Goal: Task Accomplishment & Management: Use online tool/utility

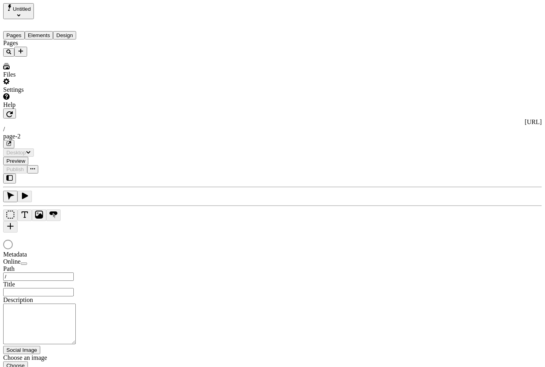
type input "/page-2"
type input "asdfasdf"
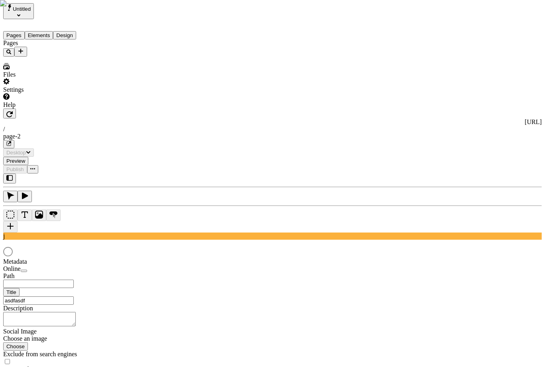
type input "/page-2"
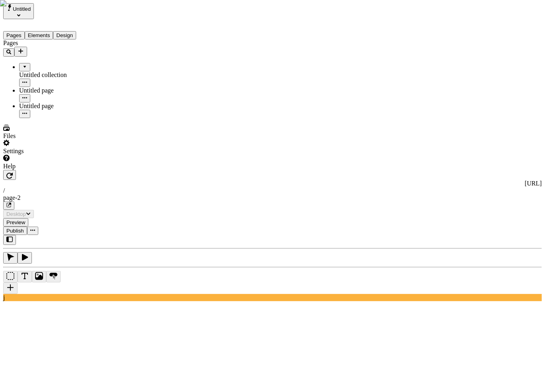
click at [50, 118] on div "Pages Untitled collection Untitled page Untitled page" at bounding box center [51, 79] width 96 height 79
click at [34, 9] on button "Untitled" at bounding box center [18, 11] width 31 height 16
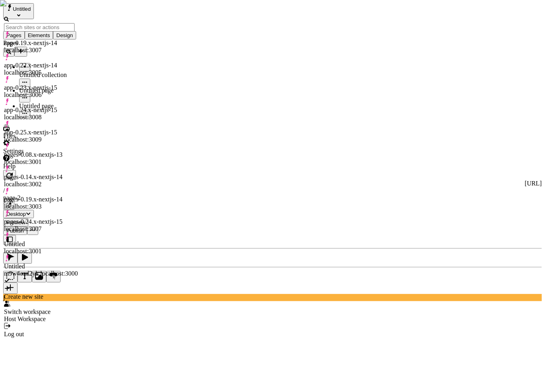
click at [63, 129] on div "app-0.25.x-nextjs-15 localhost:3009" at bounding box center [41, 136] width 74 height 14
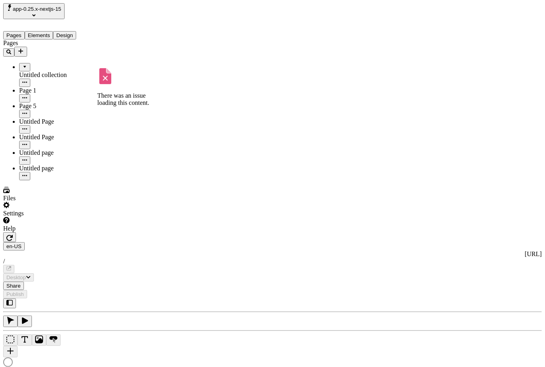
type input "/page-9"
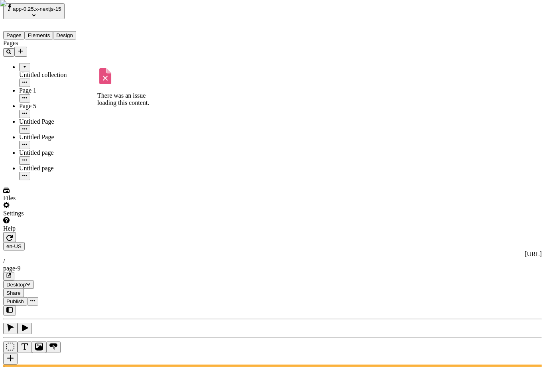
click at [13, 235] on icon "button" at bounding box center [9, 238] width 6 height 6
click at [132, 242] on div "en-US http://localhost:3009 / page-9" at bounding box center [272, 261] width 539 height 38
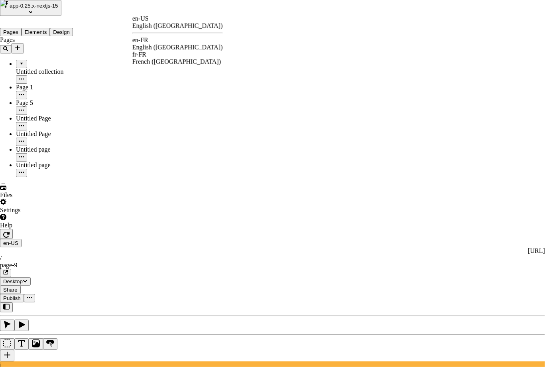
click at [160, 41] on div "en-FR English (France)" at bounding box center [177, 44] width 91 height 14
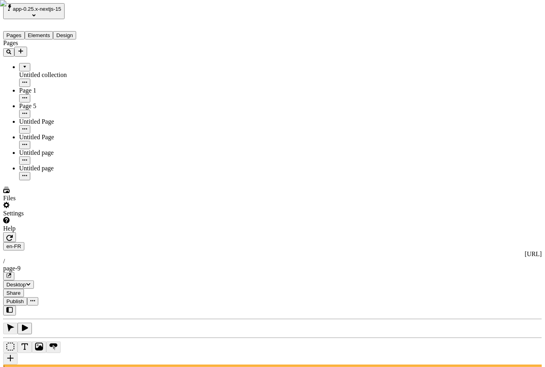
click at [39, 217] on div "Settings" at bounding box center [51, 209] width 96 height 15
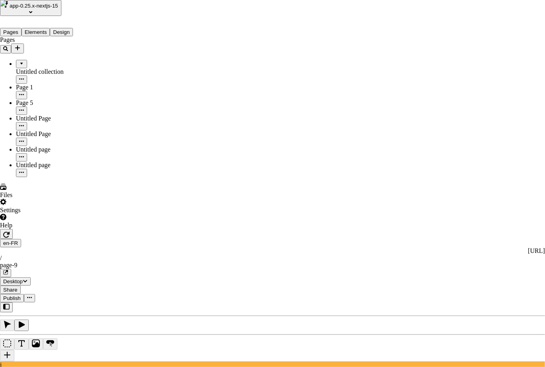
drag, startPoint x: 214, startPoint y: 205, endPoint x: 196, endPoint y: 205, distance: 17.6
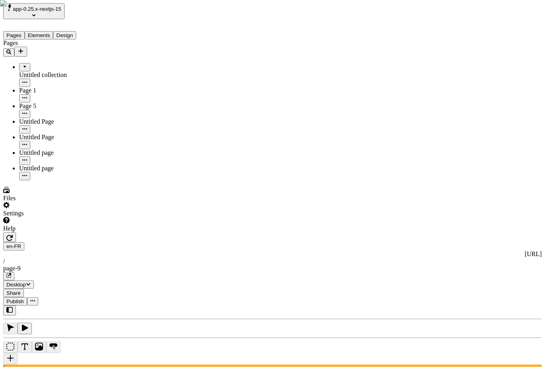
click at [52, 12] on span "app-0.25.x-nextjs-15" at bounding box center [37, 9] width 49 height 6
click at [46, 180] on div "Pages Untitled collection Page 1 Page 5 Untitled Page Untitled Page Untitled pa…" at bounding box center [51, 110] width 96 height 141
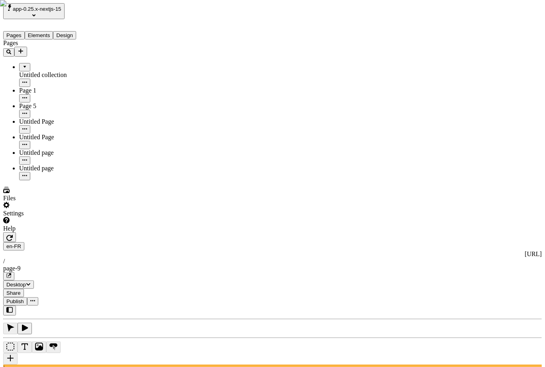
click at [61, 9] on span "app-0.25.x-nextjs-15" at bounding box center [37, 9] width 49 height 6
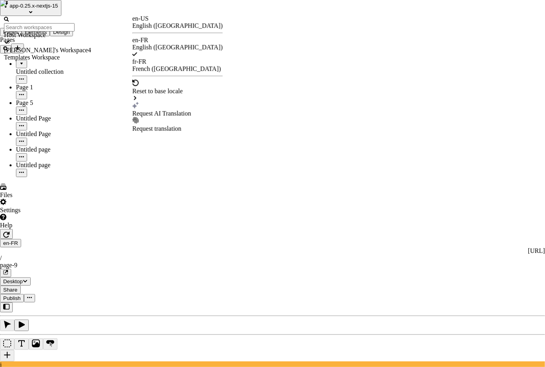
click at [172, 110] on div "Request AI Translation" at bounding box center [177, 113] width 91 height 7
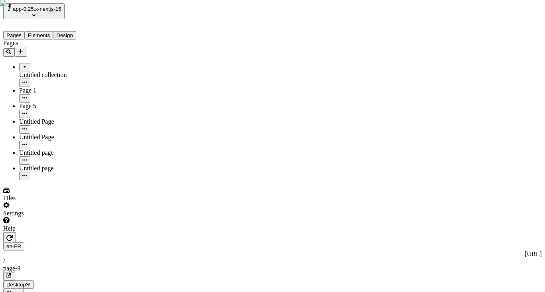
click at [13, 235] on icon "button" at bounding box center [9, 238] width 6 height 6
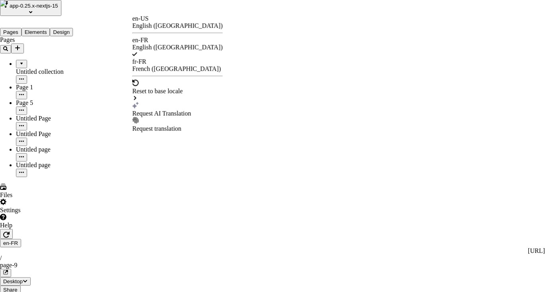
click at [171, 110] on div "Request AI Translation" at bounding box center [177, 113] width 91 height 7
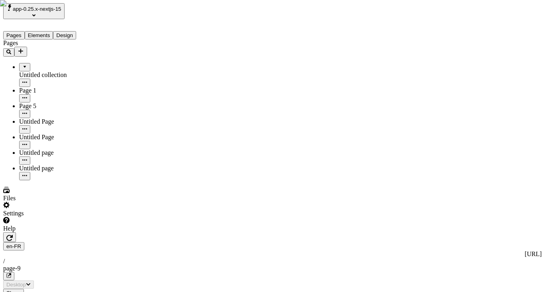
click at [144, 13] on html "app-0.25.x-nextjs-15 Pages Elements Design Pages Untitled collection Page 1 Pag…" at bounding box center [272, 278] width 545 height 556
drag, startPoint x: 489, startPoint y: 190, endPoint x: 494, endPoint y: 181, distance: 10.0
type input "/page-9"
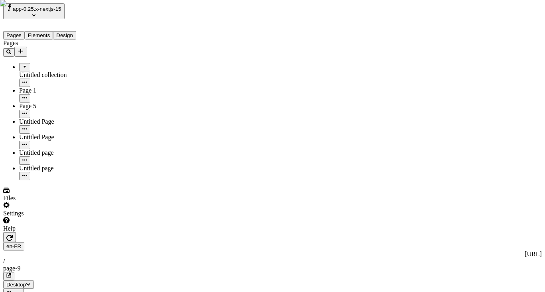
type textarea "Completely leverage existing sustainable vortals, to assertively administrate p…"
type input "18"
type input "1.5"
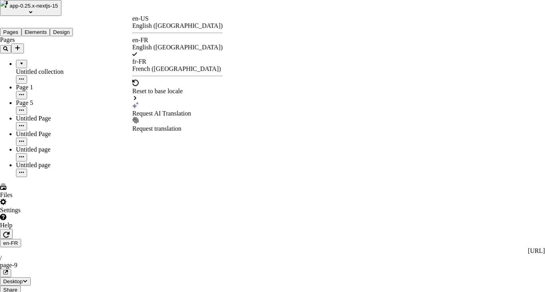
click at [174, 110] on div "Request AI Translation" at bounding box center [177, 113] width 91 height 7
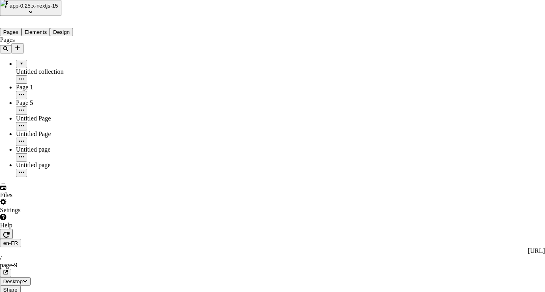
checkbox input "true"
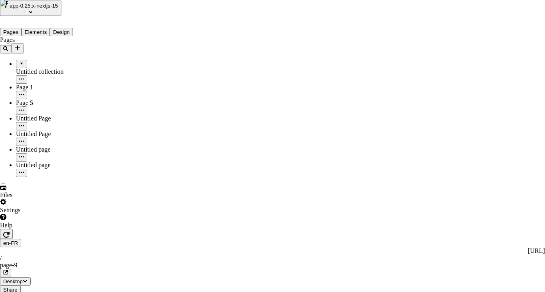
type textarea "Exploitez complètement les vortales durables existants pour administrer de mani…"
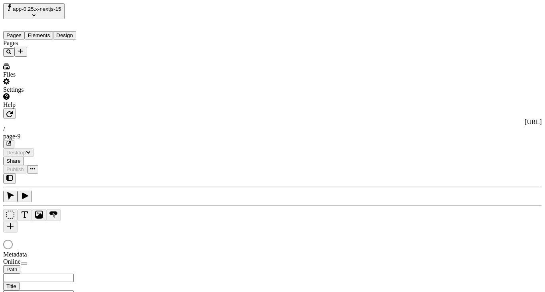
type input "/page-9"
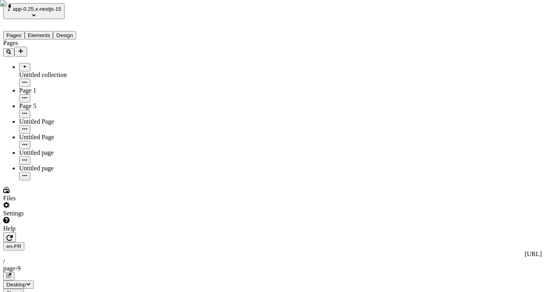
click at [140, 242] on div "en-FR [URL] / page-9" at bounding box center [272, 261] width 539 height 38
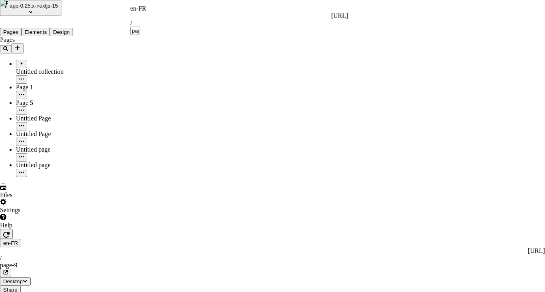
click at [141, 12] on div "en-FR" at bounding box center [239, 8] width 218 height 7
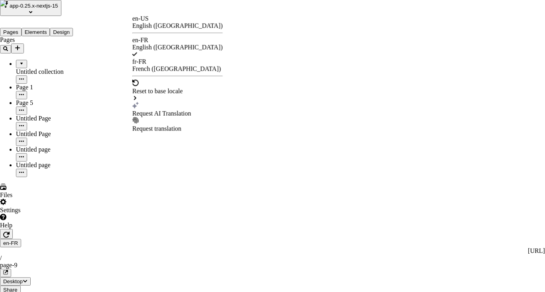
click at [158, 110] on div "Request AI Translation" at bounding box center [177, 113] width 91 height 7
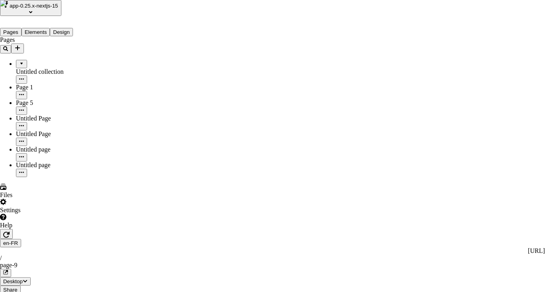
checkbox input "true"
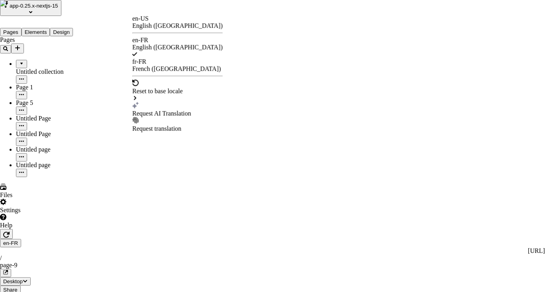
click at [182, 65] on div "French ([GEOGRAPHIC_DATA])" at bounding box center [177, 68] width 91 height 7
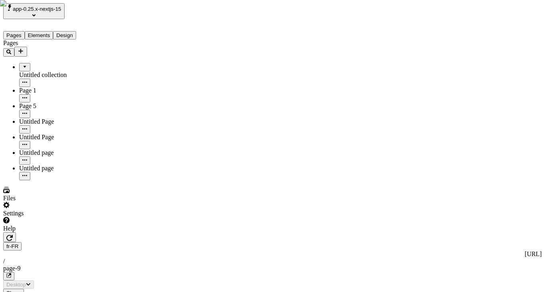
type input "/page-9"
type input "18"
type input "1.5"
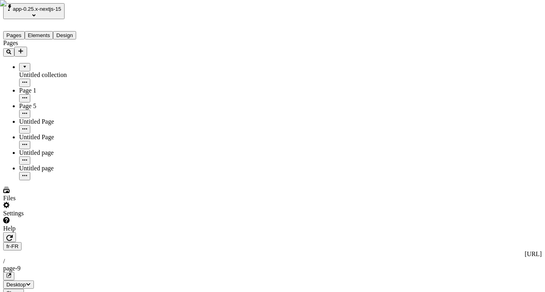
type textarea "Intrinsically grow tactical niches, and competently pursue virtual potentialiti…"
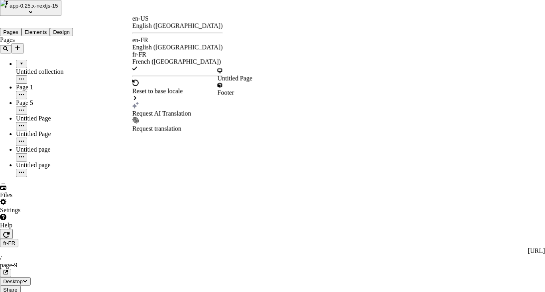
click at [182, 110] on div "Request AI Translation" at bounding box center [177, 113] width 91 height 7
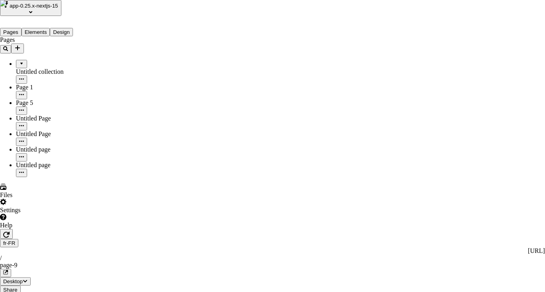
checkbox input "true"
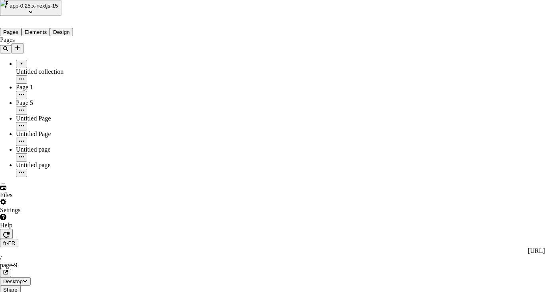
type textarea "Faites croître intrinsèquement des niches tactiques et poursuivez compétemment …"
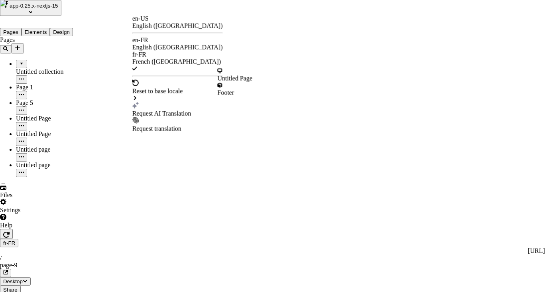
click at [165, 110] on div "Request AI Translation" at bounding box center [177, 113] width 91 height 7
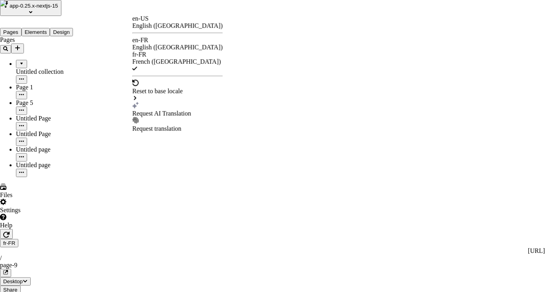
click at [171, 110] on div "Request AI Translation" at bounding box center [177, 113] width 91 height 7
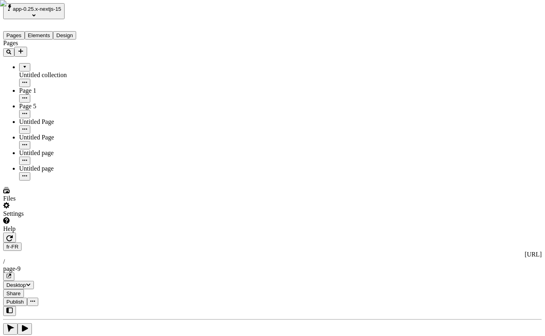
type input "test"
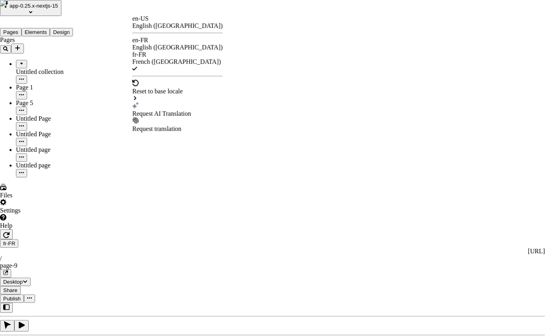
click at [164, 110] on div "Request AI Translation" at bounding box center [177, 113] width 91 height 7
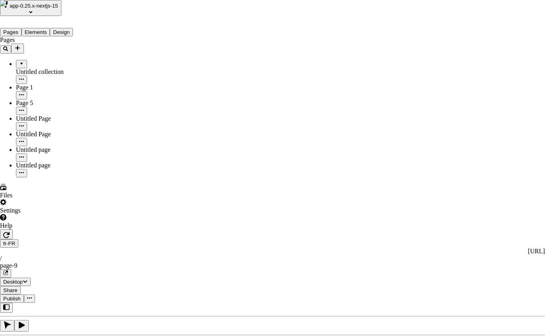
checkbox input "true"
drag, startPoint x: 356, startPoint y: 277, endPoint x: 49, endPoint y: 308, distance: 308.8
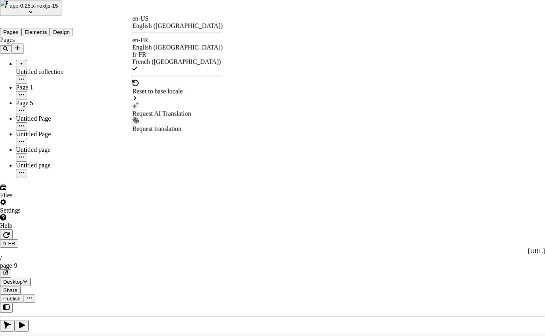
click at [173, 110] on div "Request AI Translation" at bounding box center [177, 113] width 91 height 7
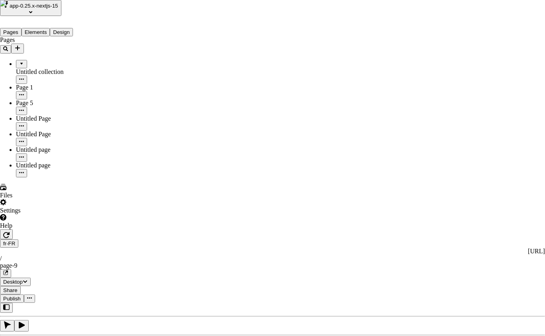
checkbox input "true"
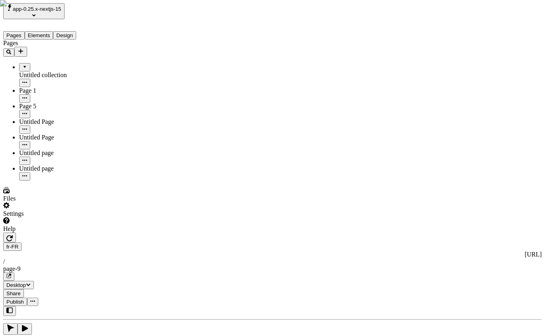
click at [46, 180] on div "Pages Untitled collection Page 1 Page 5 Untitled Page Untitled Page Untitled pa…" at bounding box center [51, 110] width 96 height 141
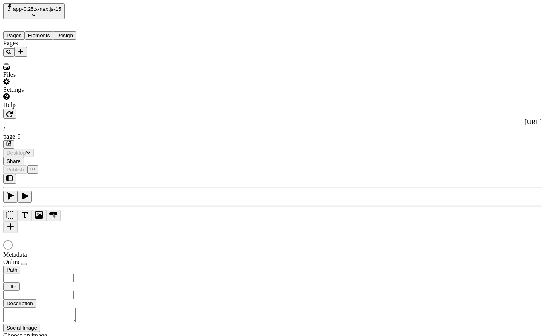
type input "/page-9"
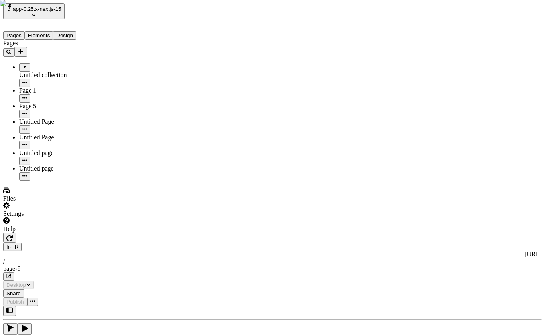
click at [142, 13] on html "app-0.25.x-nextjs-15 Pages Elements Design Pages Untitled collection Page 1 Pag…" at bounding box center [272, 332] width 545 height 664
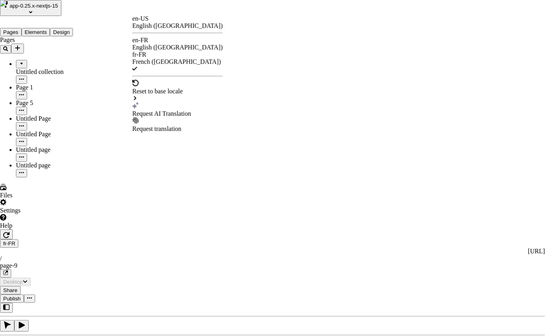
click at [186, 110] on div "Request AI Translation" at bounding box center [177, 113] width 91 height 7
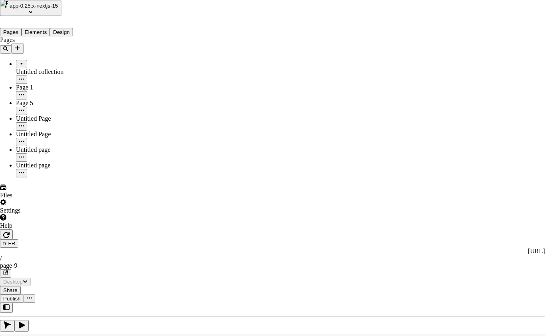
checkbox input "true"
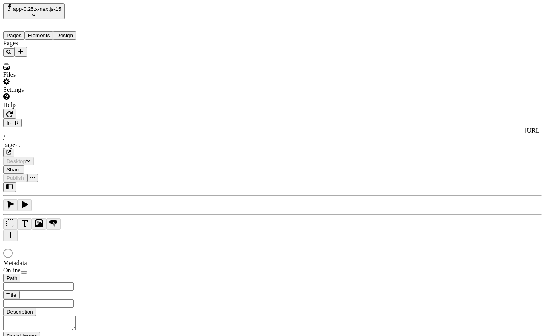
type input "/page-9"
click at [142, 14] on html "app-0.25.x-nextjs-15 Pages Elements Design Pages Files Settings Help fr-FR [URL…" at bounding box center [272, 253] width 545 height 507
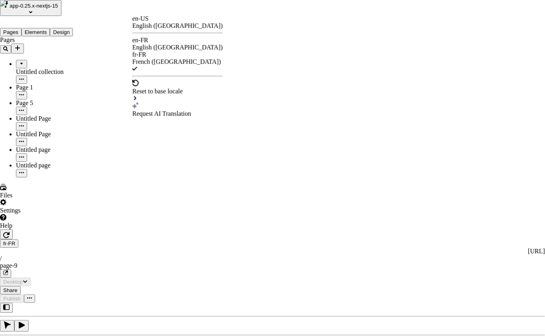
click at [186, 102] on div "Request AI Translation" at bounding box center [177, 109] width 91 height 15
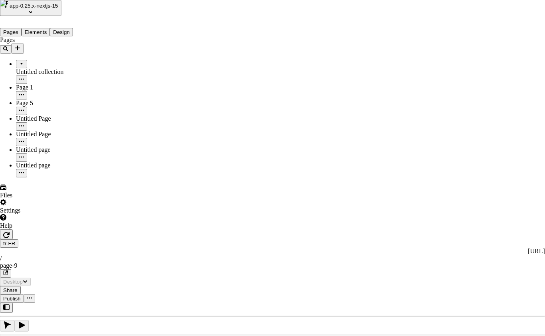
checkbox input "true"
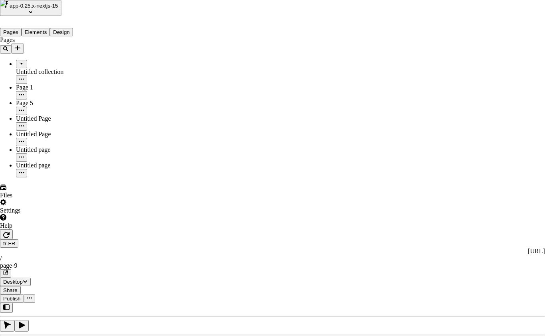
checkbox input "true"
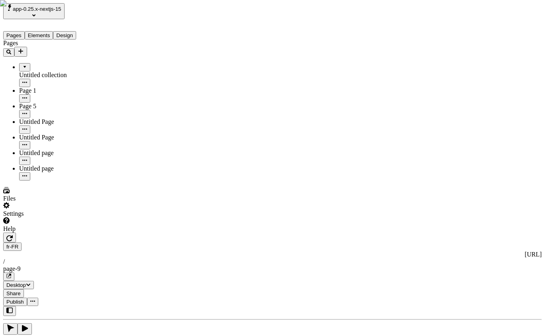
type input "sojmethign"
type input "something more than just test"
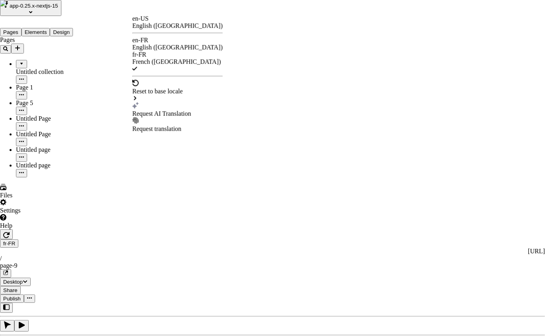
click at [172, 110] on div "Request AI Translation" at bounding box center [177, 113] width 91 height 7
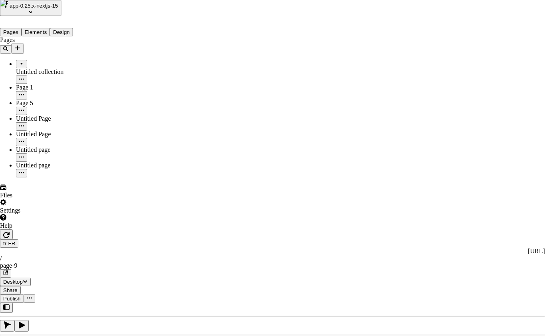
drag, startPoint x: 185, startPoint y: 152, endPoint x: 237, endPoint y: 204, distance: 73.6
checkbox input "true"
type input "quelque chose de plus que juste un test"
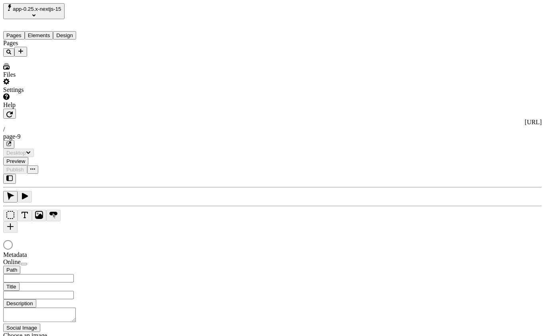
type input "/page-9"
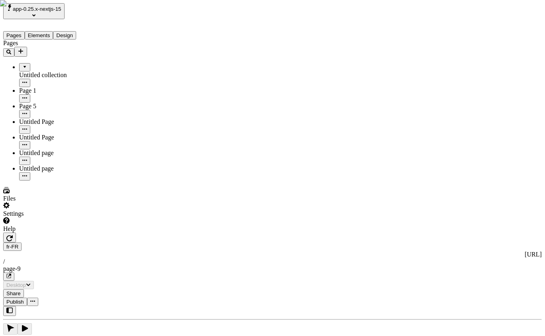
click at [137, 12] on html "app-0.25.x-nextjs-15 Pages Elements Design Pages Untitled collection Page 1 Pag…" at bounding box center [272, 331] width 545 height 662
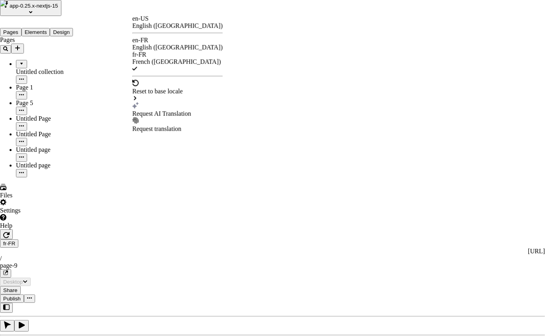
click at [190, 110] on div "Request AI Translation" at bounding box center [177, 113] width 91 height 7
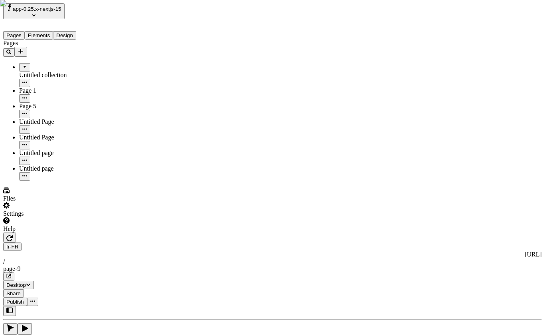
click at [67, 180] on div "Pages Untitled collection Page 1 Page 5 Untitled Page Untitled Page Untitled pa…" at bounding box center [51, 110] width 96 height 141
click at [39, 180] on div "Pages Untitled collection Page 1 Page 5 Untitled Page Untitled Page Untitled pa…" at bounding box center [51, 110] width 96 height 141
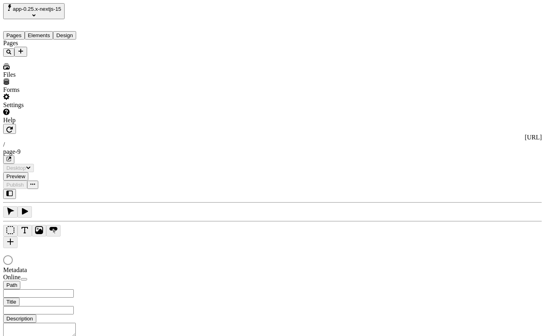
type input "/page-9"
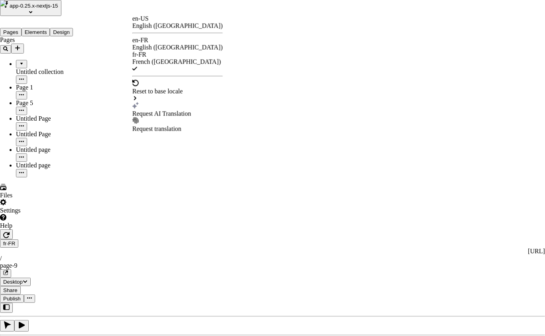
click at [188, 110] on div "Request AI Translation" at bounding box center [177, 113] width 91 height 7
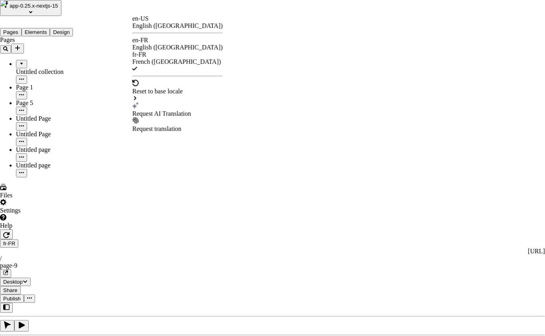
click at [189, 110] on div "Request AI Translation" at bounding box center [177, 113] width 91 height 7
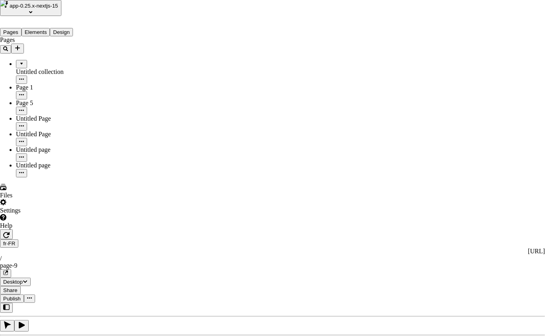
checkbox input "true"
drag, startPoint x: 349, startPoint y: 277, endPoint x: 77, endPoint y: 409, distance: 302.8
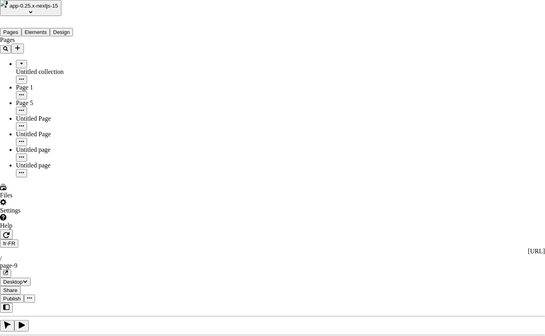
type textarea "Fabriquez de manière spectaculaire des stratégies de croissance interfonctionne…"
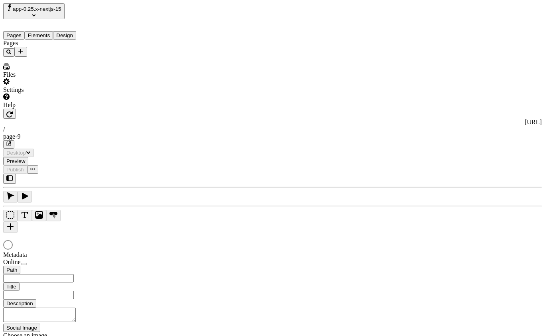
type input "/page-9"
